Goal: Task Accomplishment & Management: Use online tool/utility

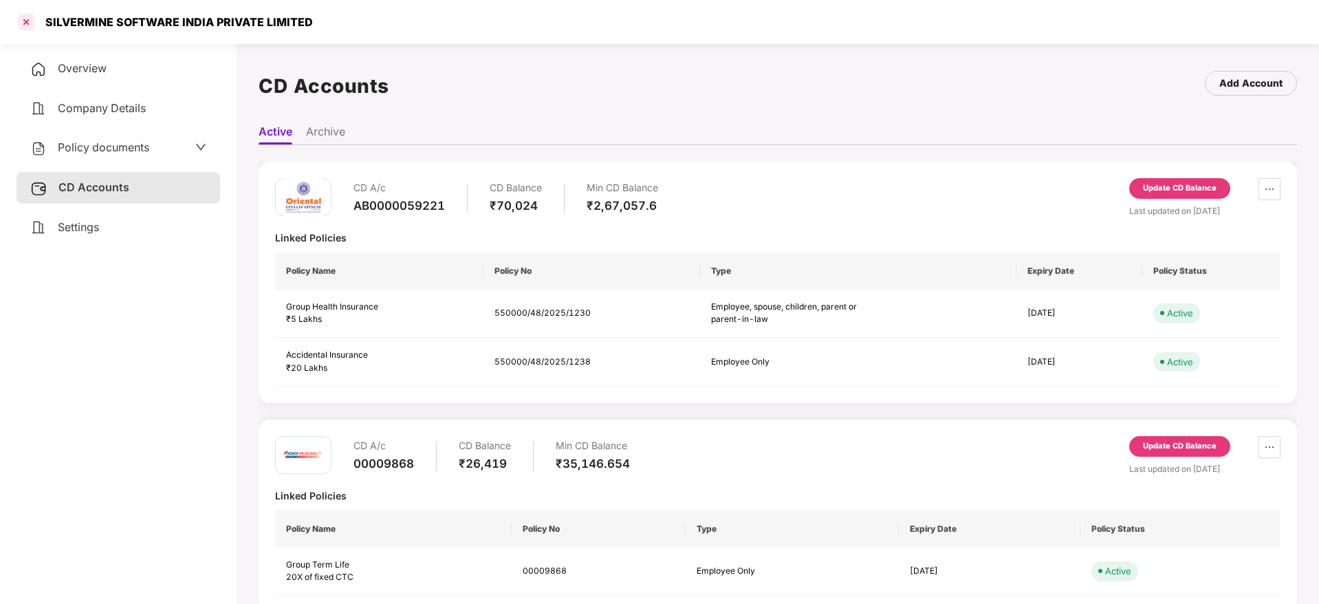
click at [23, 24] on div at bounding box center [26, 22] width 22 height 22
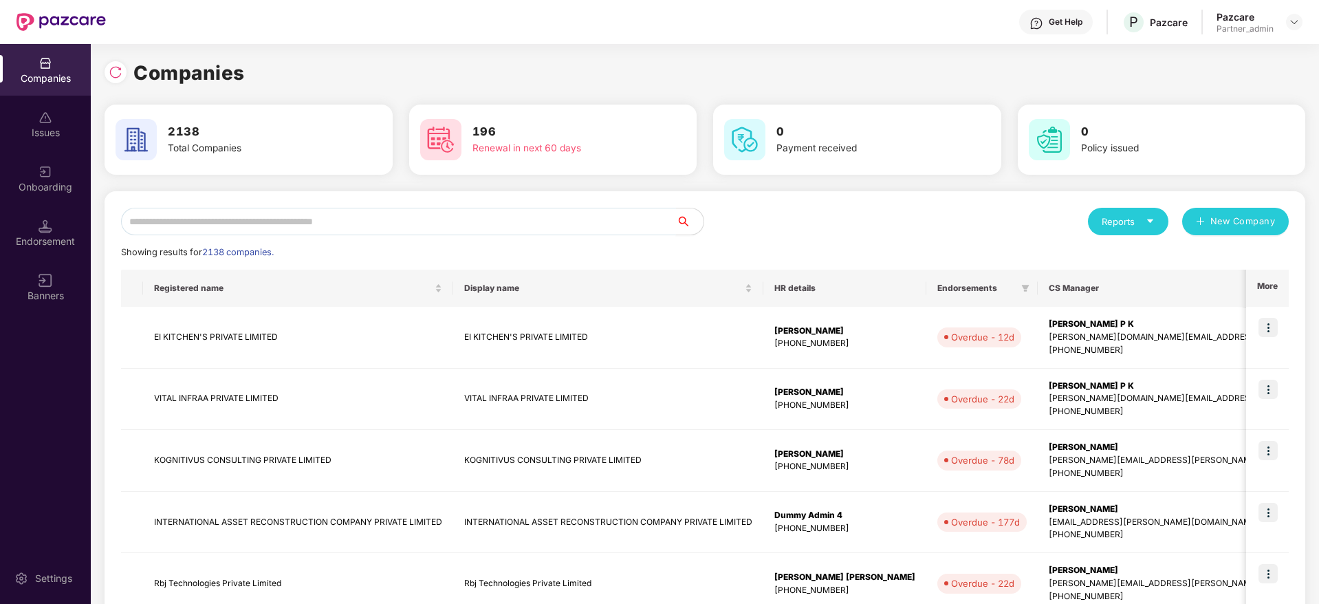
click at [239, 223] on input "text" at bounding box center [398, 222] width 555 height 28
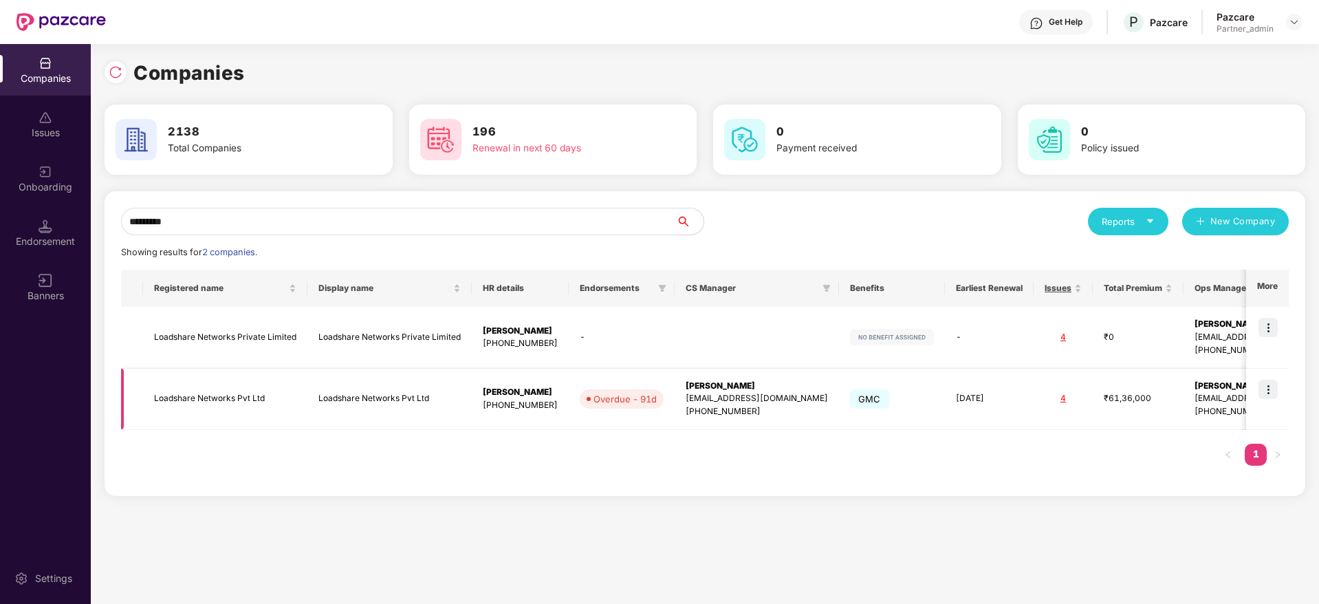
type input "*********"
click at [1273, 386] on img at bounding box center [1268, 389] width 19 height 19
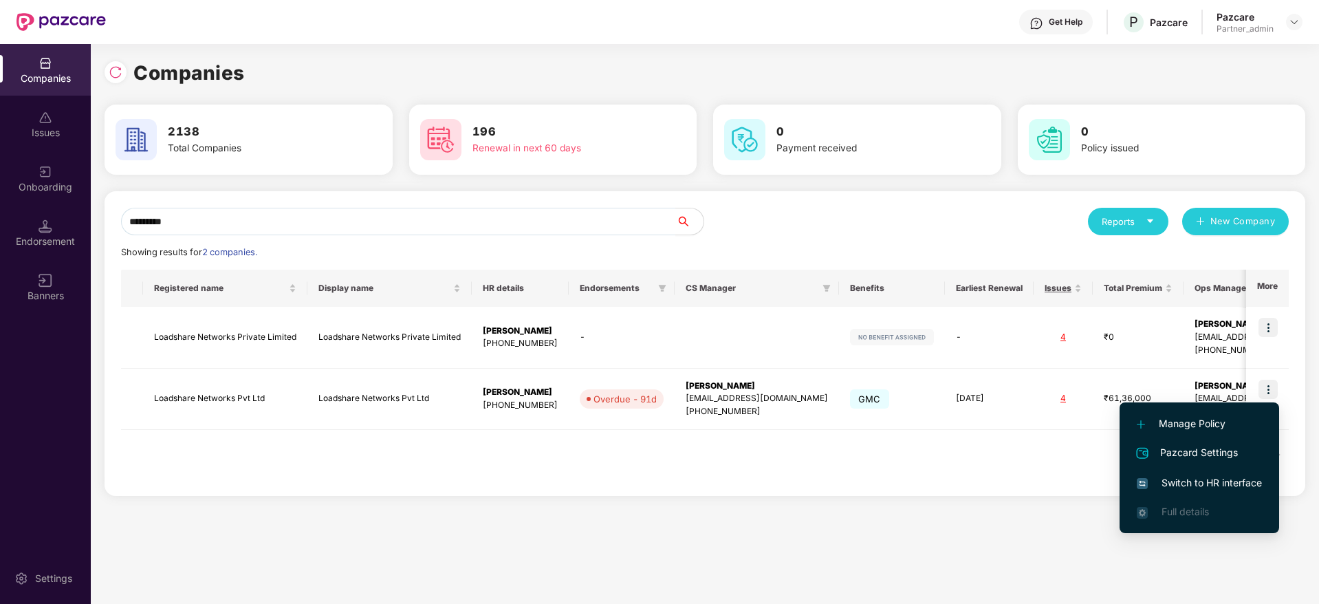
click at [1206, 485] on span "Switch to HR interface" at bounding box center [1199, 482] width 125 height 15
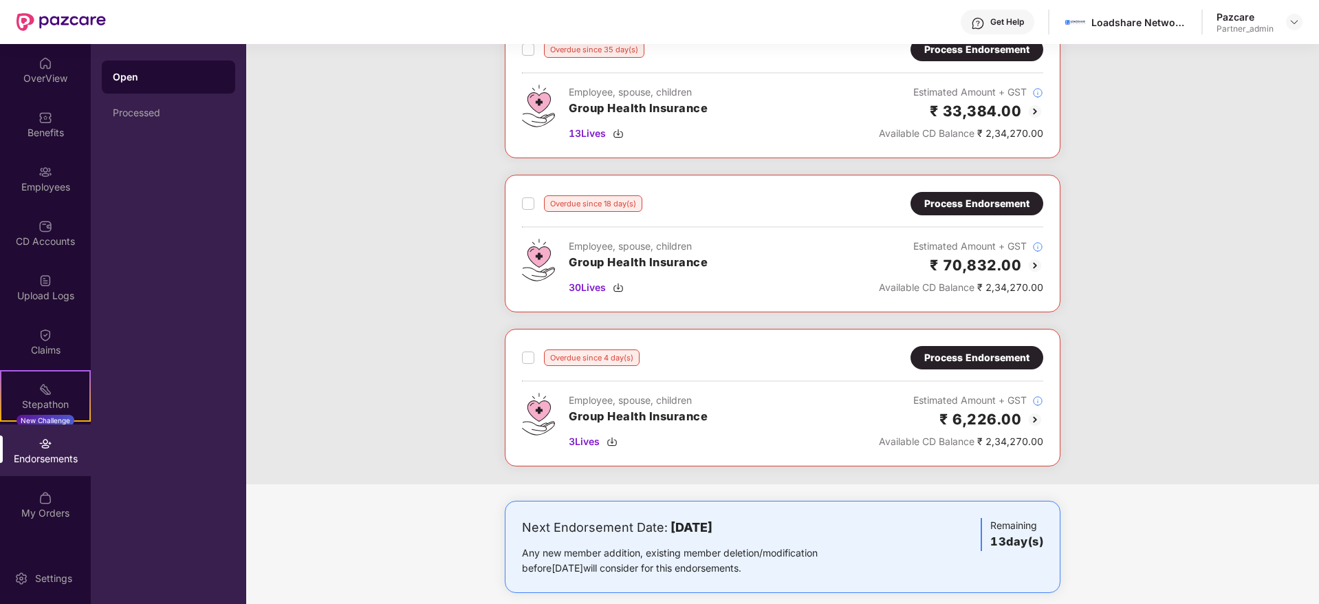
scroll to position [732, 0]
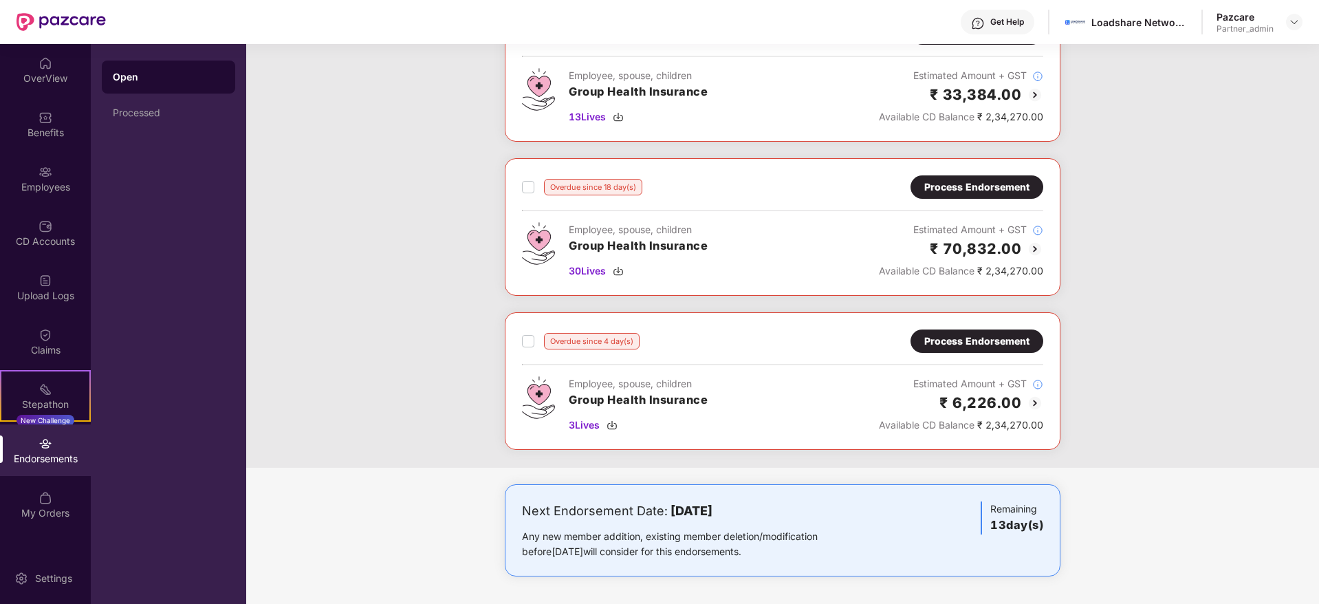
click at [952, 340] on div "Process Endorsement" at bounding box center [976, 341] width 105 height 15
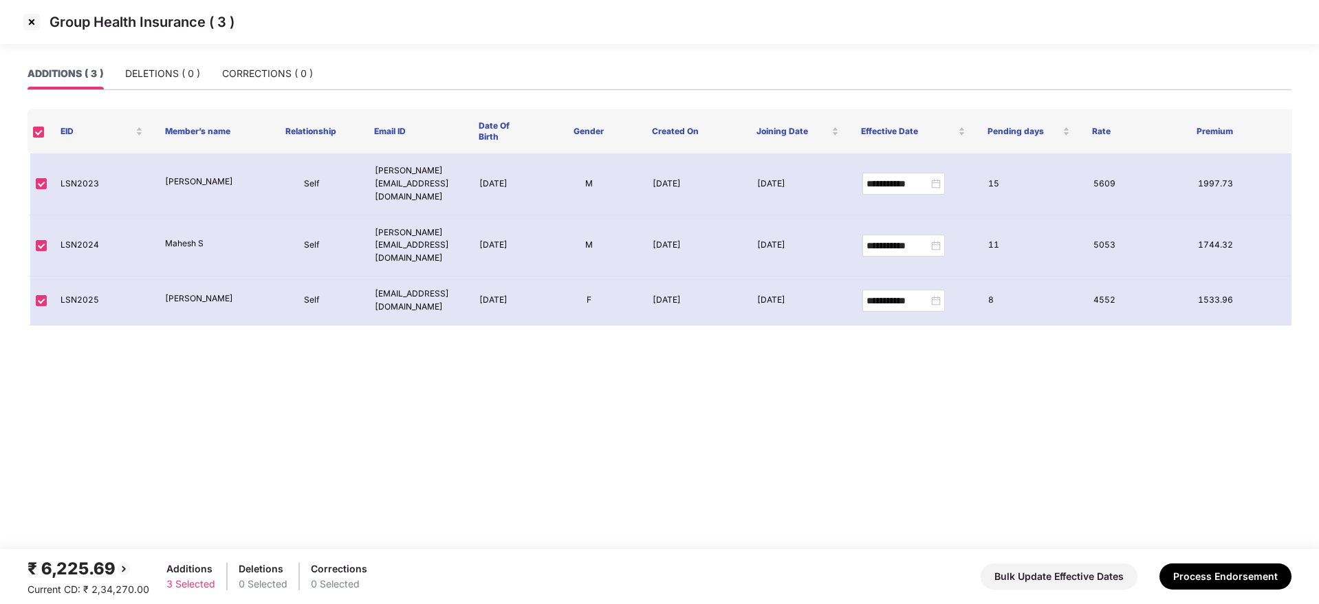
click at [25, 17] on img at bounding box center [32, 22] width 22 height 22
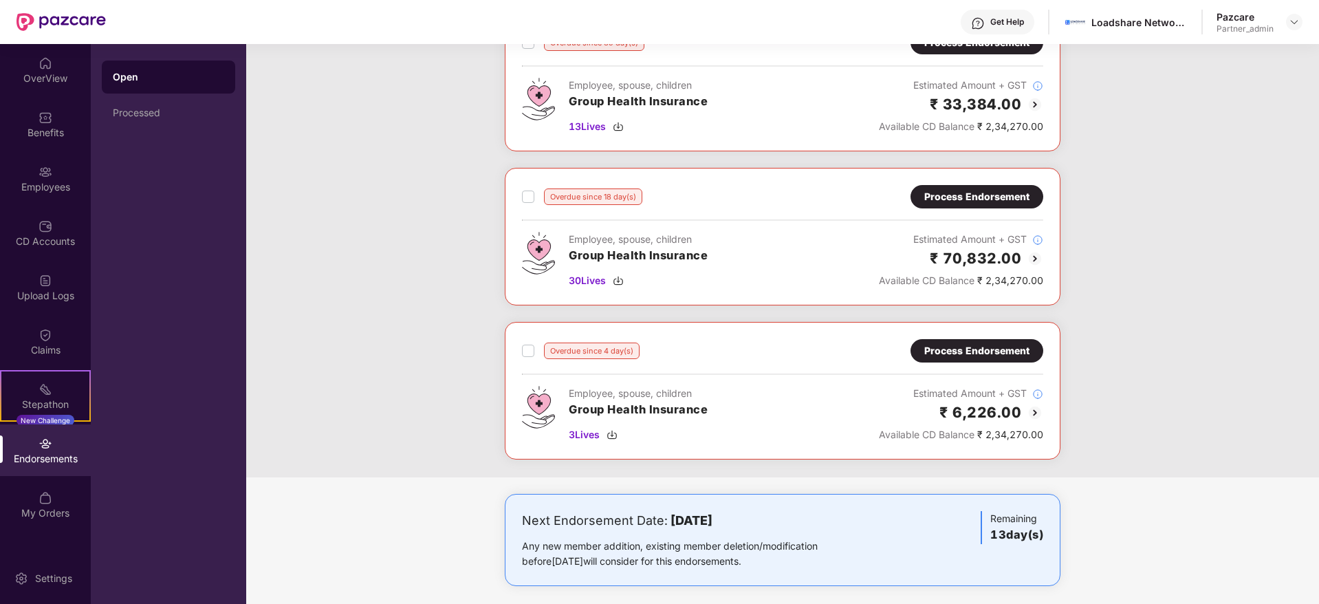
scroll to position [732, 0]
